Goal: Task Accomplishment & Management: Use online tool/utility

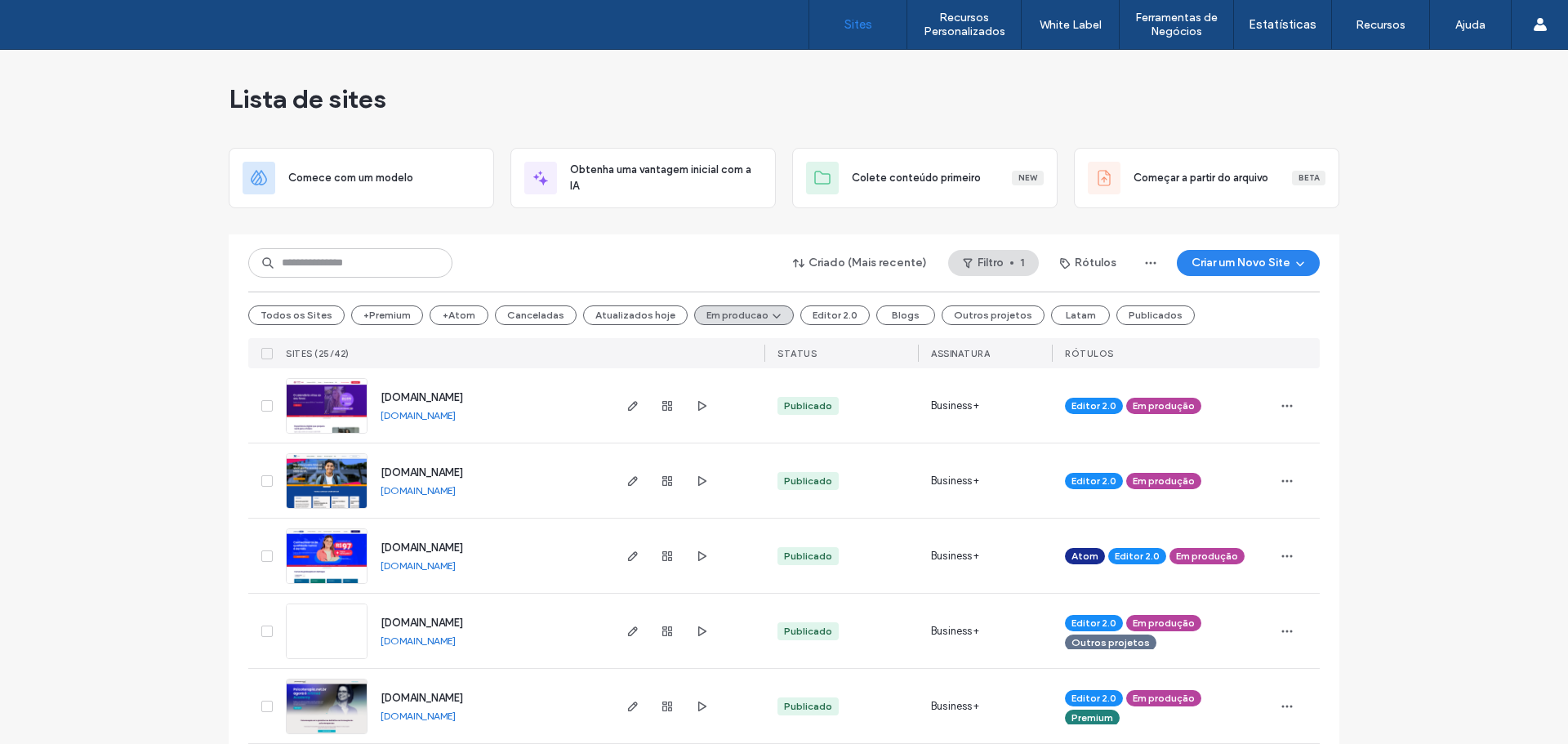
click at [302, 238] on div "Criado (Mais recente) Filtro 1 Rótulos Criar um Novo Site Todos os Sites +Premi…" at bounding box center [784, 301] width 1071 height 134
click at [311, 256] on input at bounding box center [351, 262] width 204 height 29
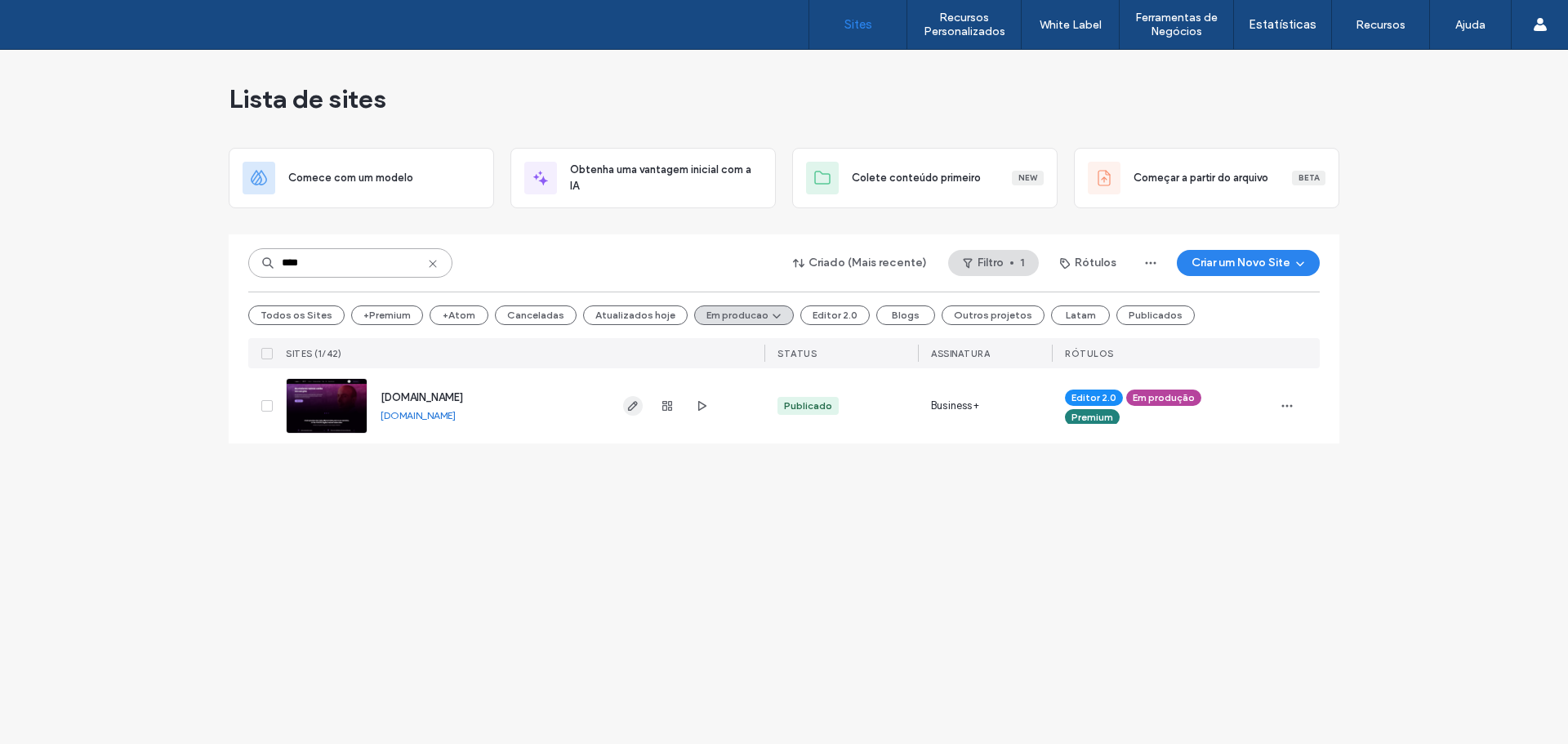
type input "****"
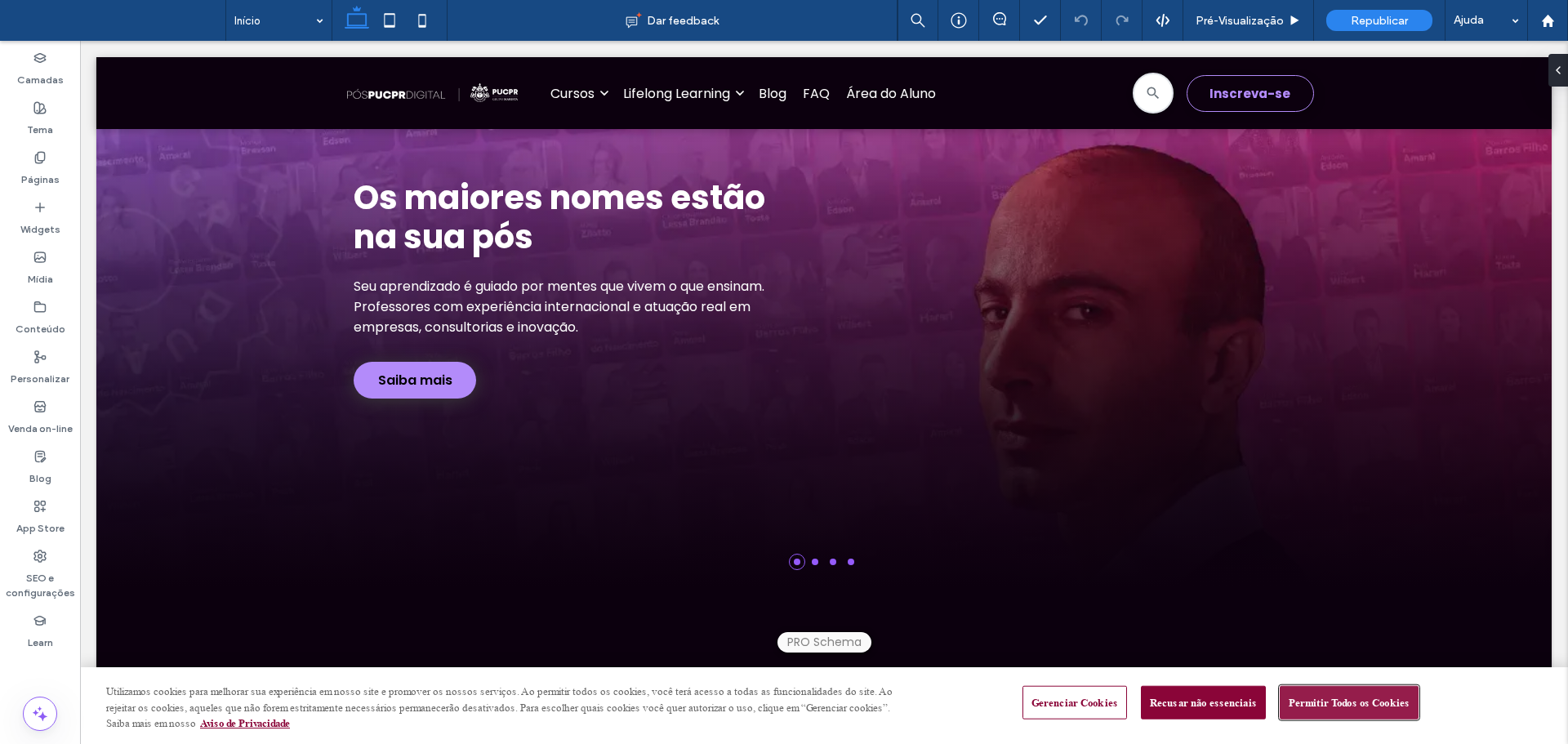
click at [1310, 705] on button "Permitir Todos os Cookies" at bounding box center [1349, 702] width 139 height 35
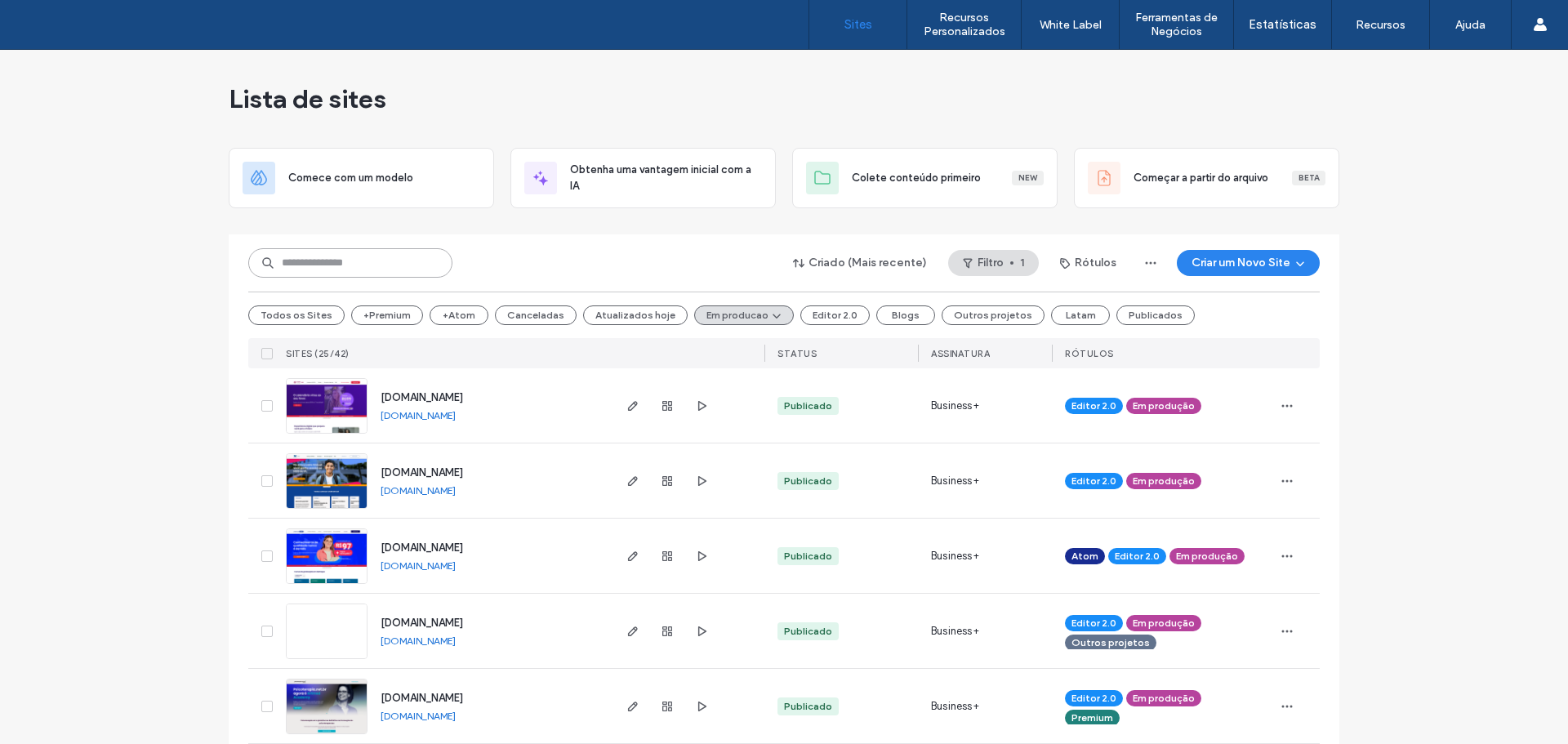
click at [295, 260] on input at bounding box center [351, 262] width 204 height 29
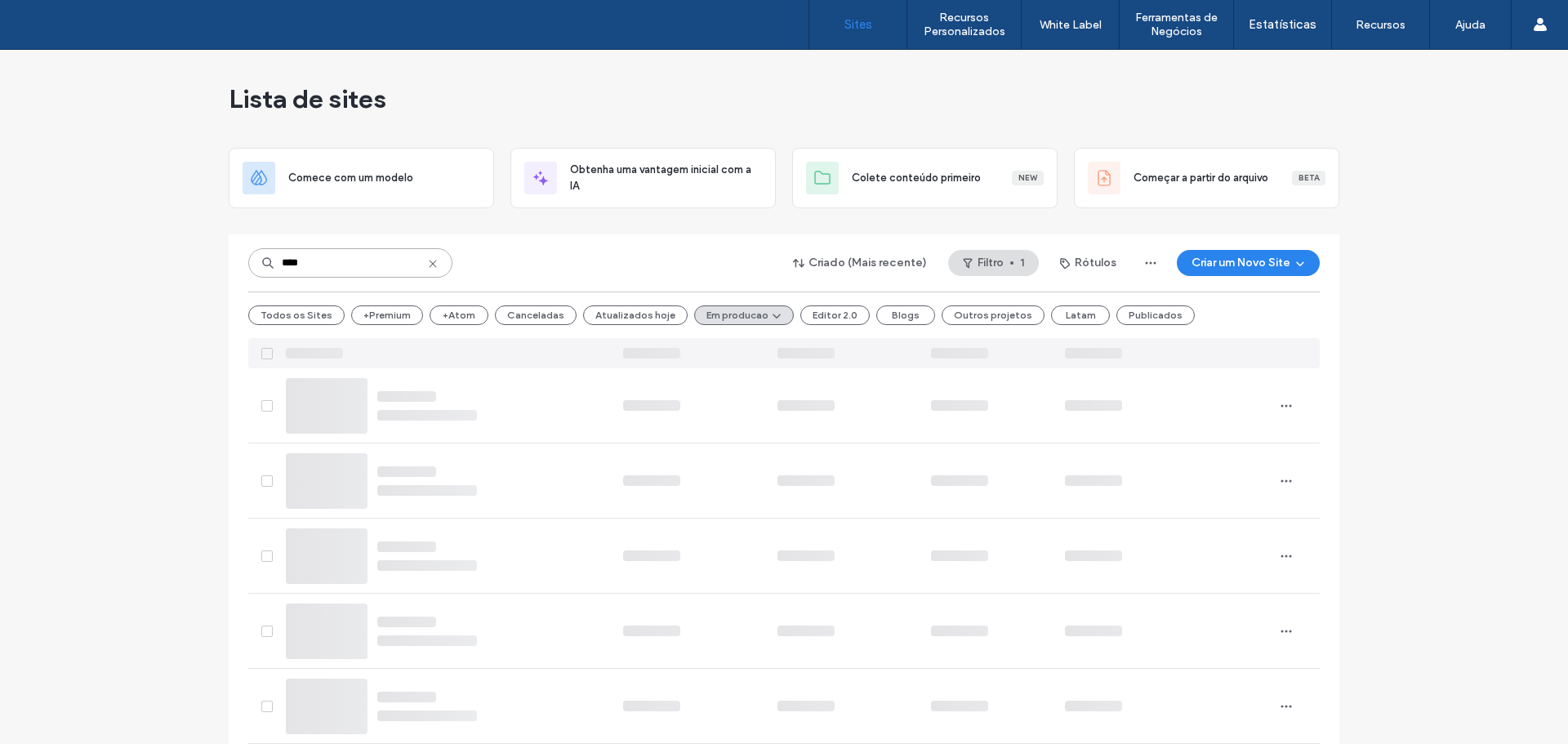
type input "****"
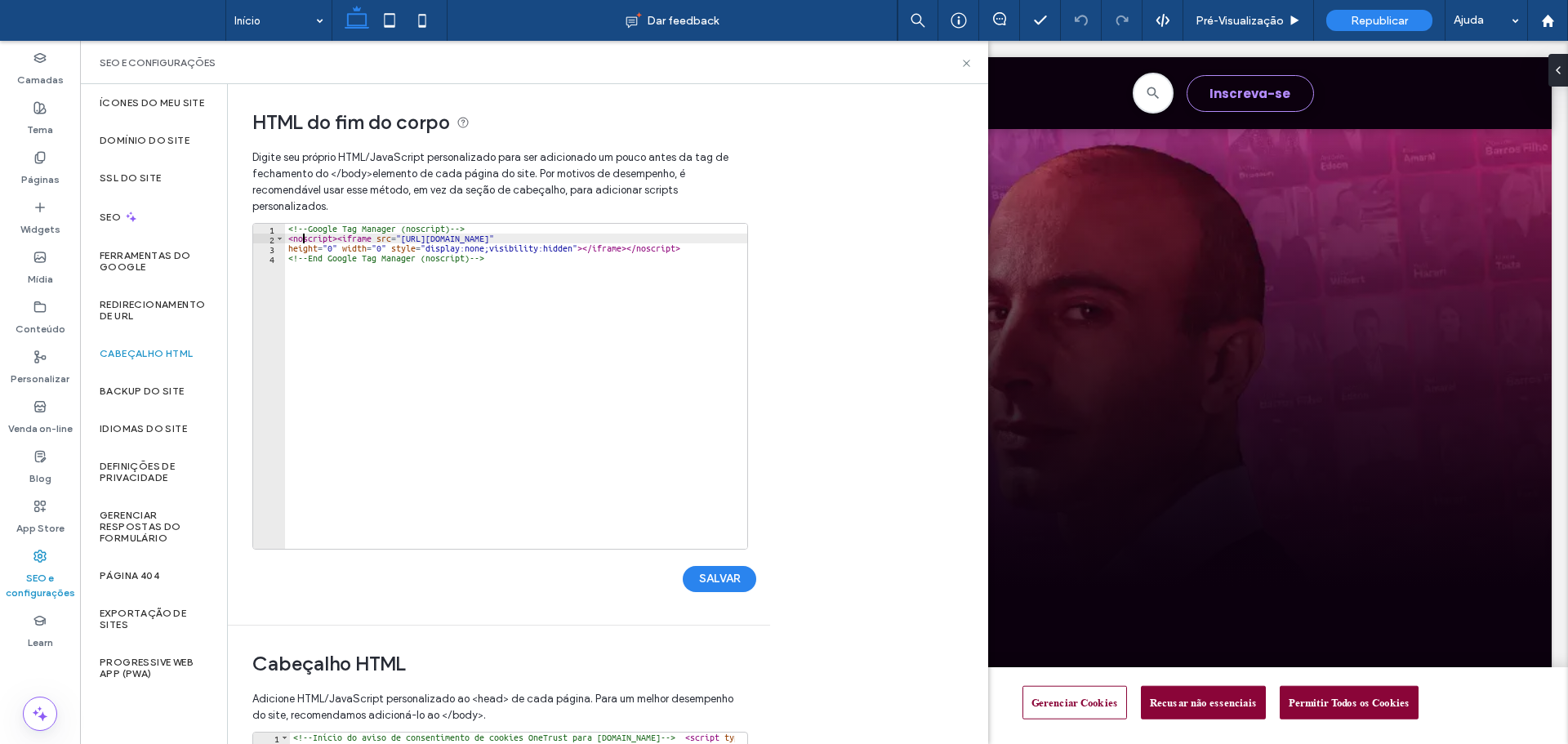
click at [305, 239] on div "<!-- Google Tag Manager (noscript) --> < noscript > < iframe src = "https://www…" at bounding box center [515, 396] width 462 height 345
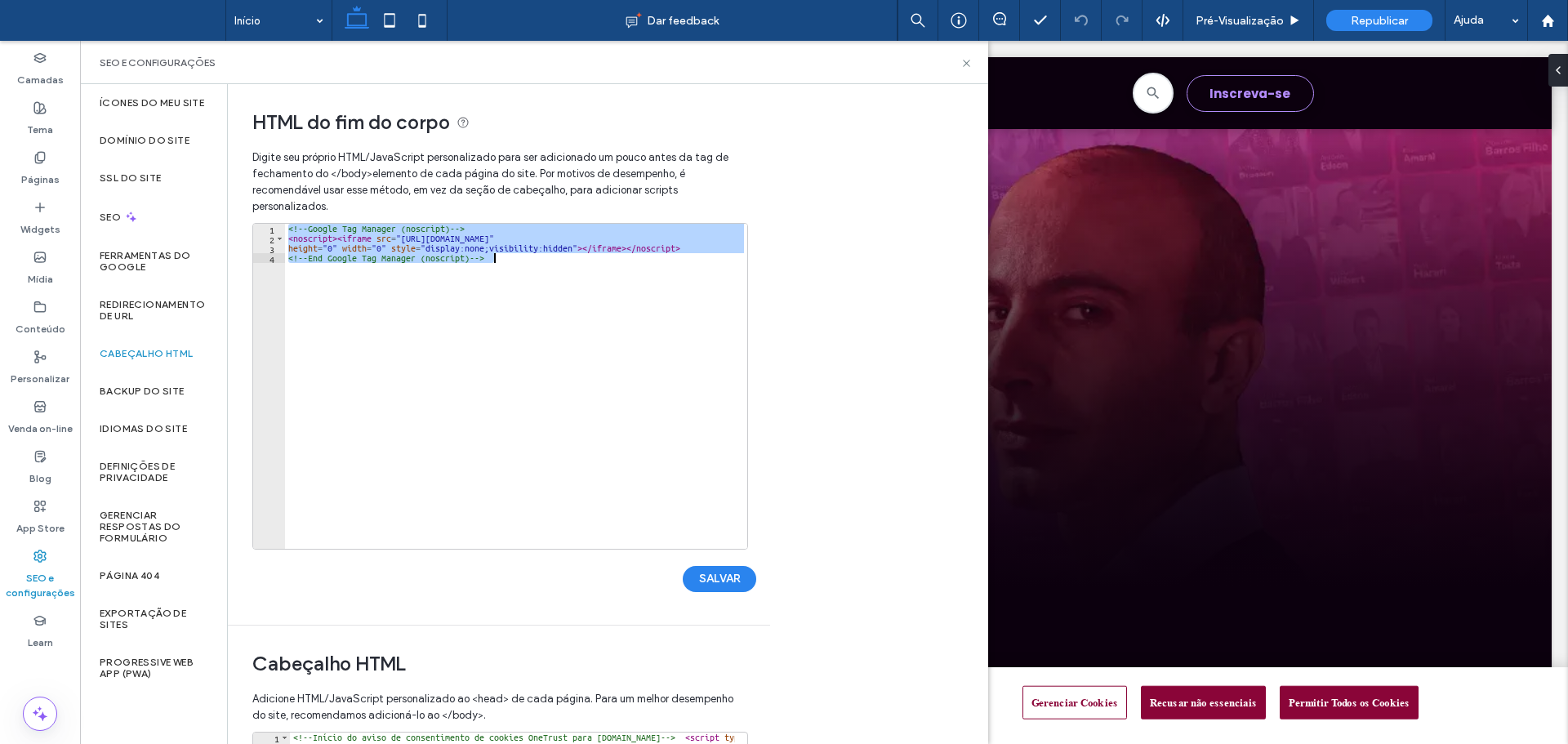
drag, startPoint x: 285, startPoint y: 229, endPoint x: 559, endPoint y: 337, distance: 294.5
click at [559, 337] on div "<!-- Google Tag Manager (noscript) --> < noscript > < iframe src = "https://www…" at bounding box center [515, 396] width 462 height 345
type textarea "**********"
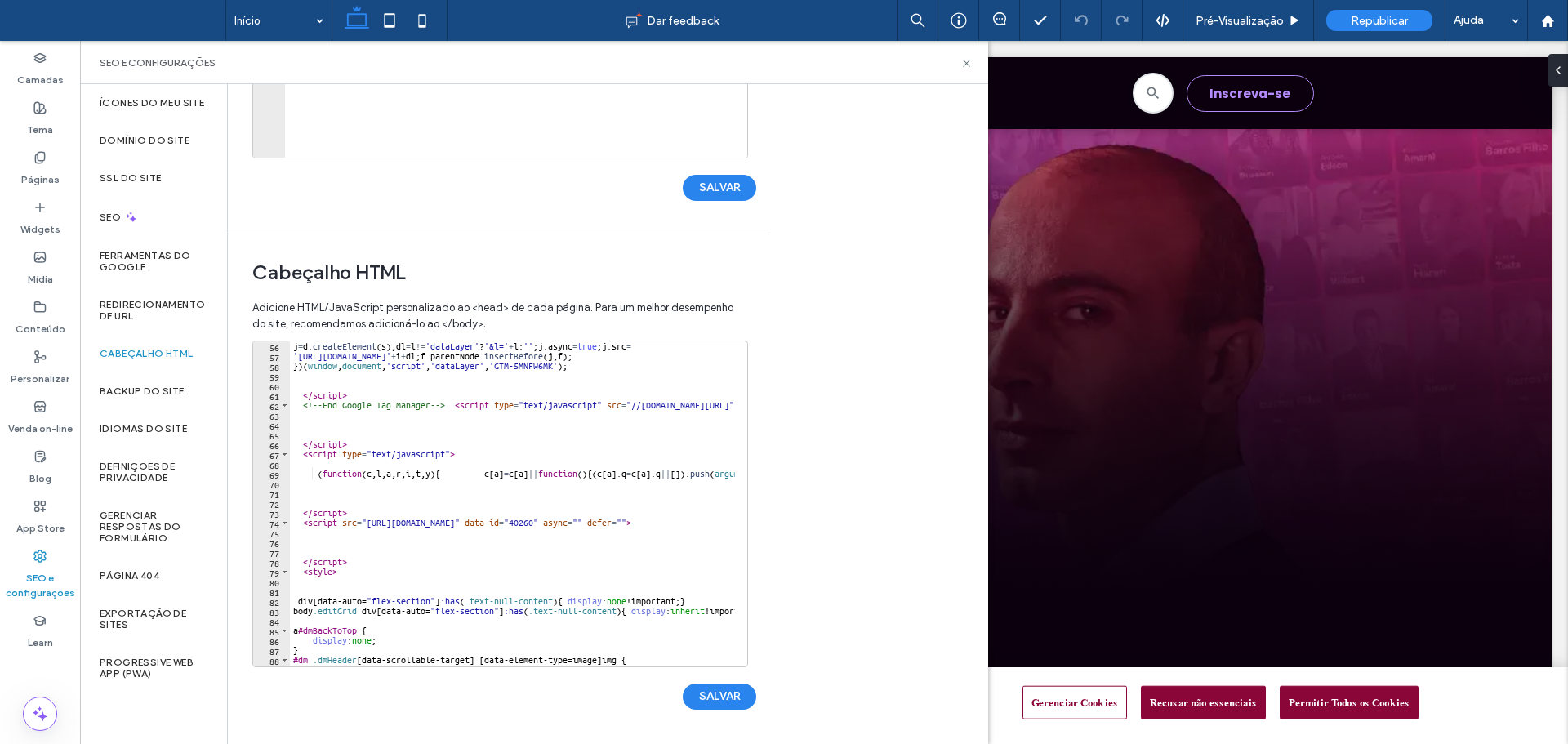
scroll to position [716, 0]
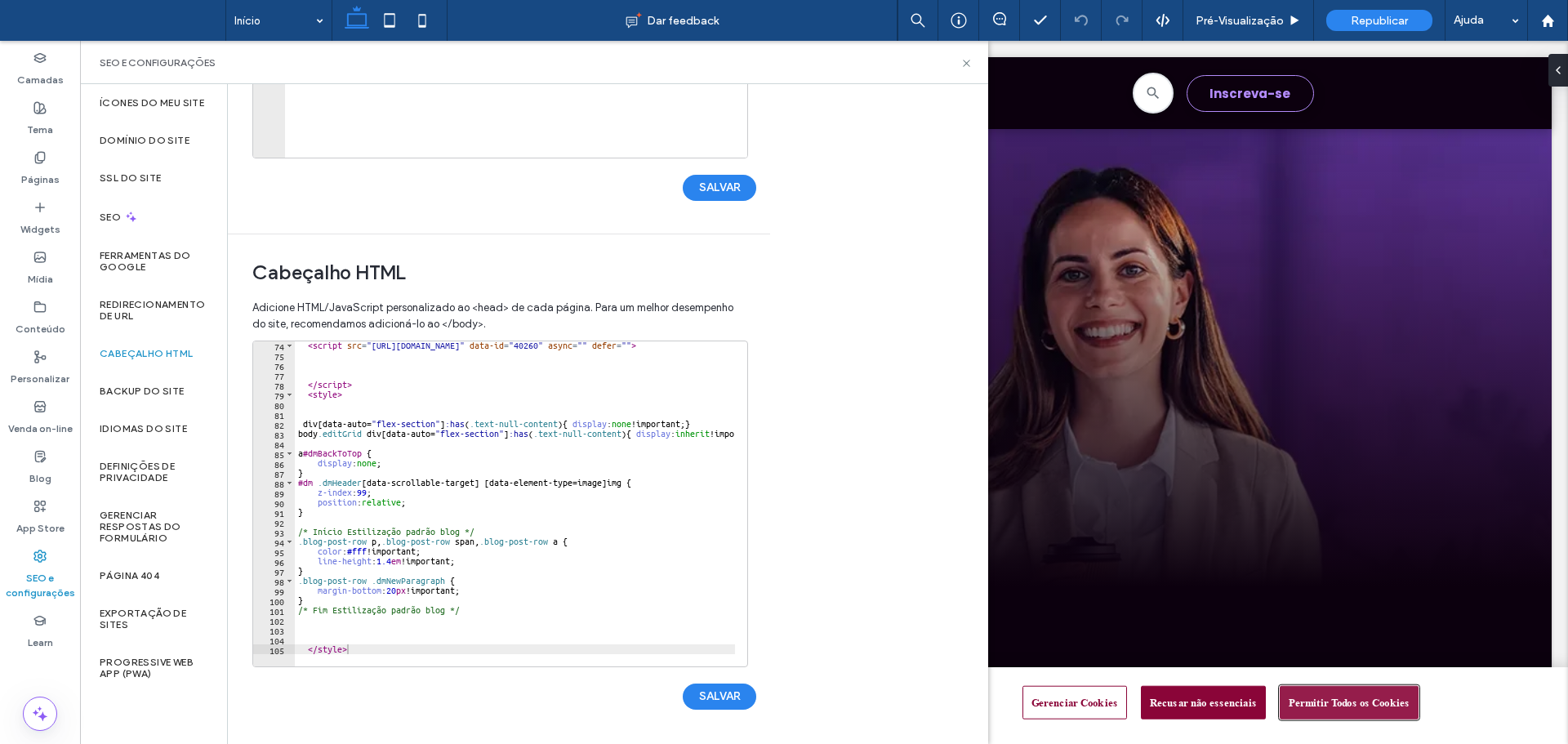
click at [1312, 702] on button "Permitir Todos os Cookies" at bounding box center [1349, 702] width 139 height 35
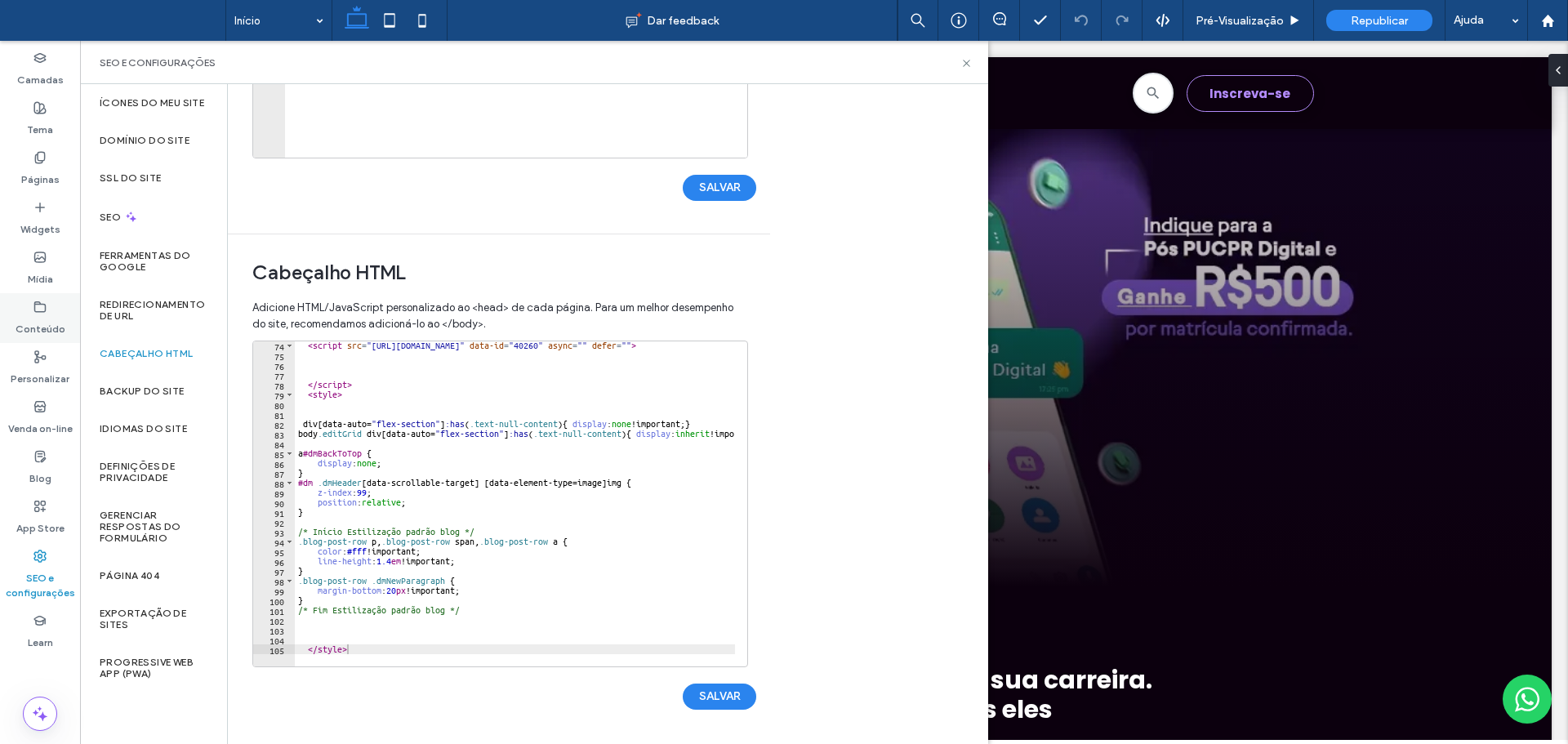
click at [56, 313] on div "Conteúdo" at bounding box center [39, 318] width 80 height 50
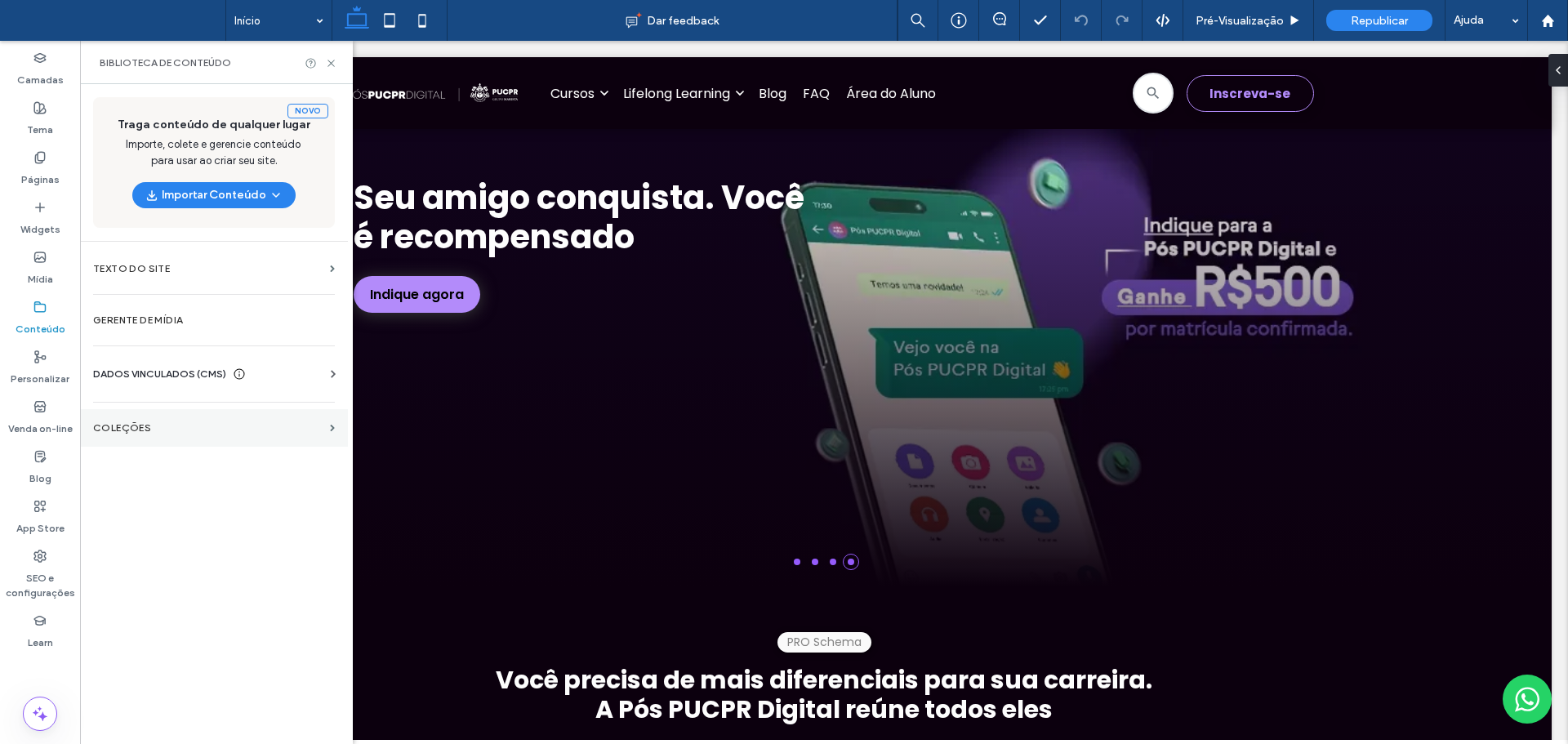
click at [197, 430] on label "COLEÇÕES" at bounding box center [208, 427] width 231 height 11
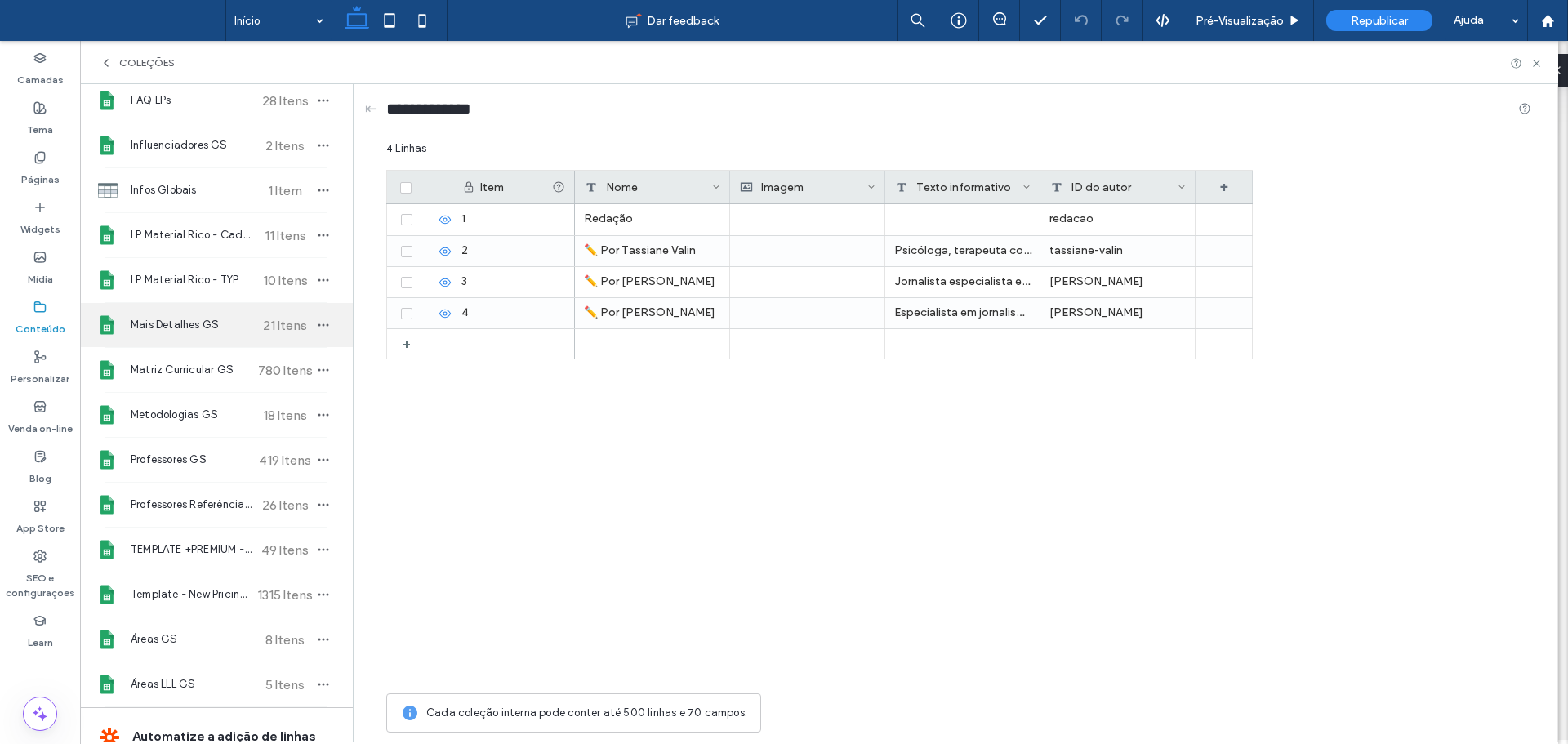
scroll to position [409, 0]
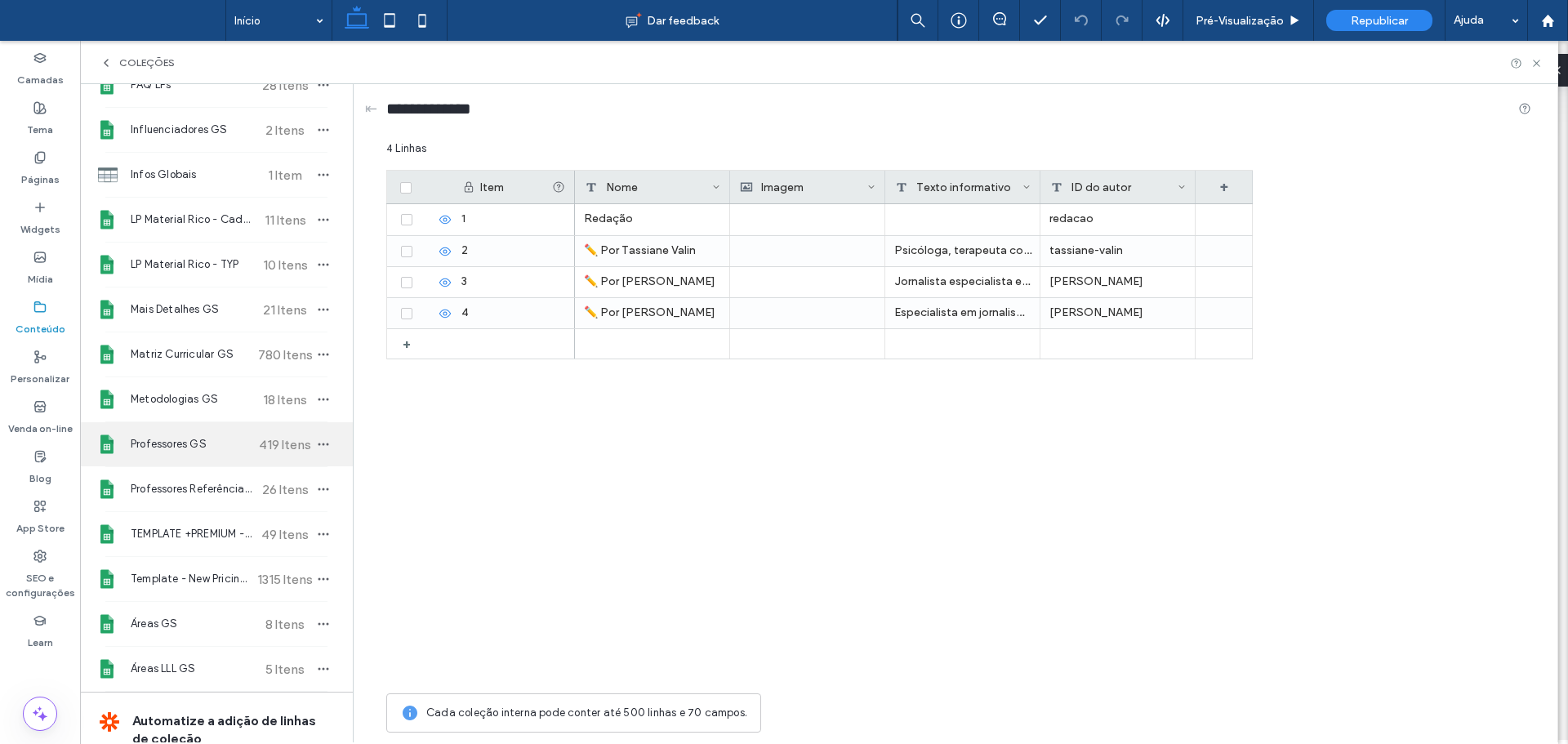
click at [187, 439] on span "Professores GS" at bounding box center [191, 443] width 122 height 16
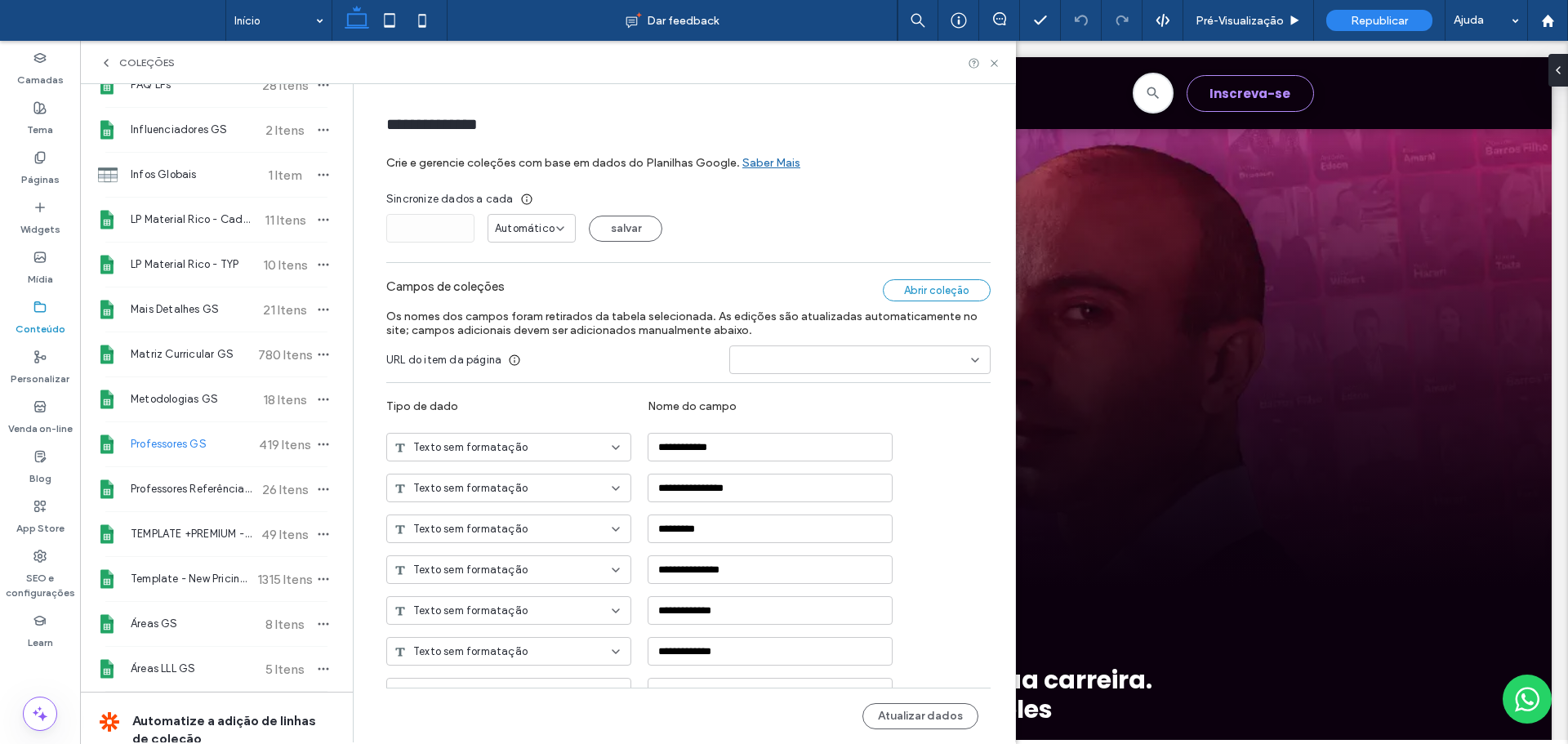
click at [919, 292] on div "Abrir coleção" at bounding box center [936, 290] width 108 height 22
